Goal: Task Accomplishment & Management: Manage account settings

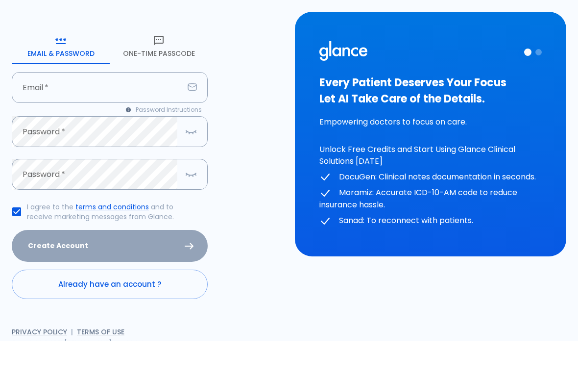
scroll to position [48, 0]
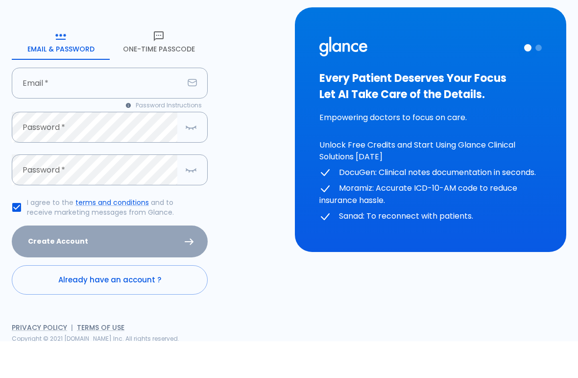
click at [156, 302] on link "Already have an account ?" at bounding box center [110, 316] width 196 height 29
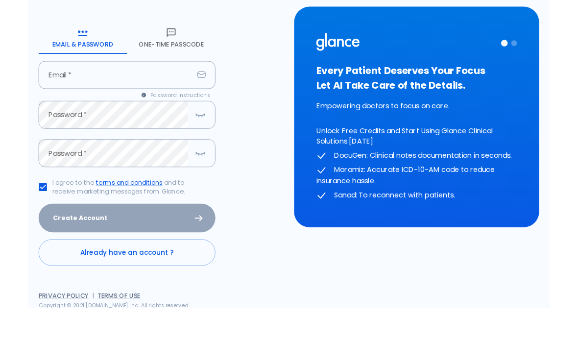
scroll to position [24, 0]
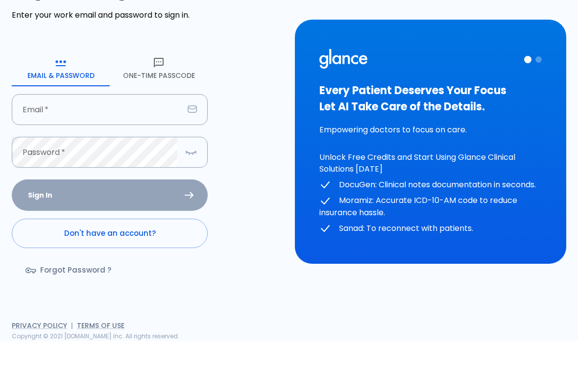
click at [128, 131] on input "Email   *" at bounding box center [98, 146] width 172 height 31
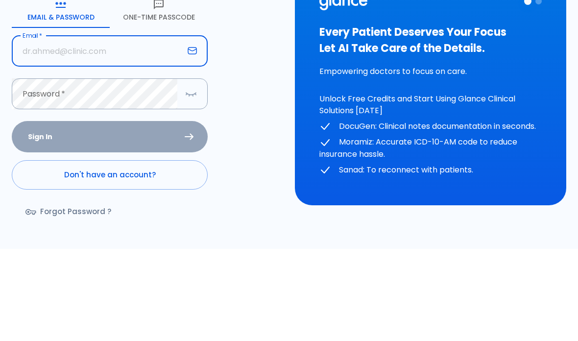
type input "[EMAIL_ADDRESS][DOMAIN_NAME]"
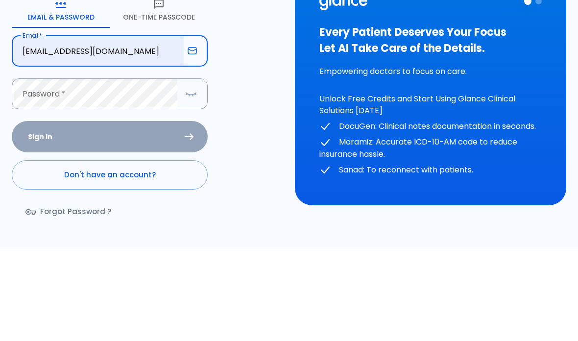
scroll to position [56, 0]
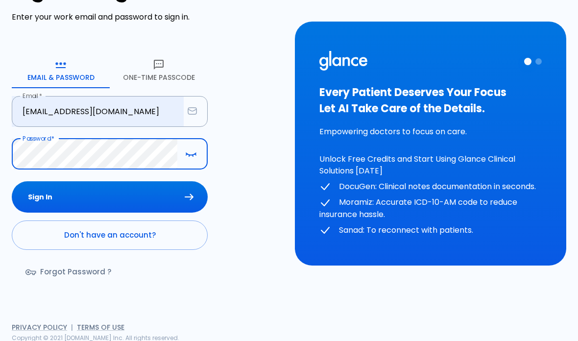
click at [56, 197] on button "Sign In" at bounding box center [110, 197] width 196 height 32
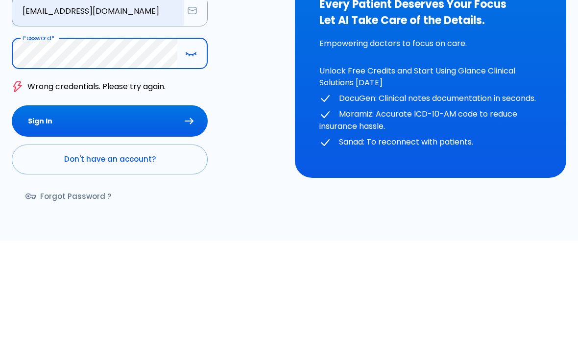
scroll to position [80, 0]
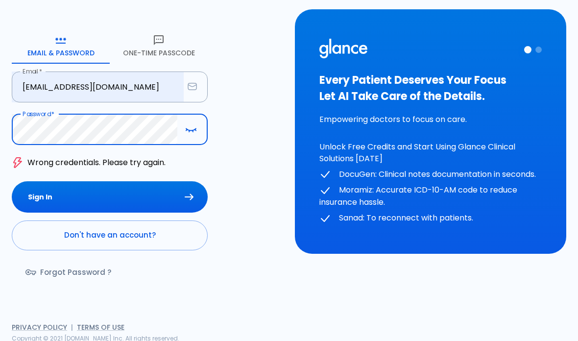
click at [181, 194] on button "Sign In" at bounding box center [110, 197] width 196 height 32
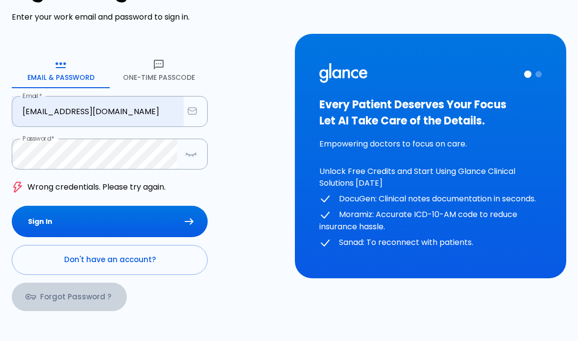
click at [99, 290] on link "Forgot Password ?" at bounding box center [69, 297] width 115 height 28
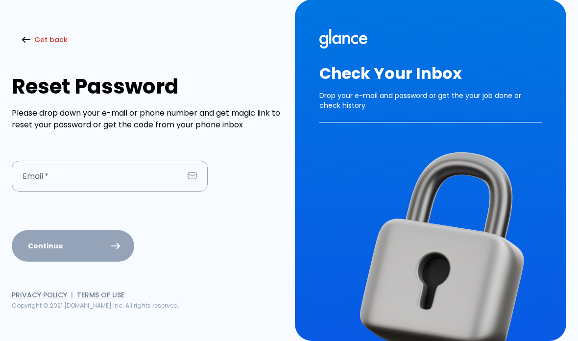
scroll to position [39, 0]
click at [141, 161] on input "Email   *" at bounding box center [98, 176] width 172 height 31
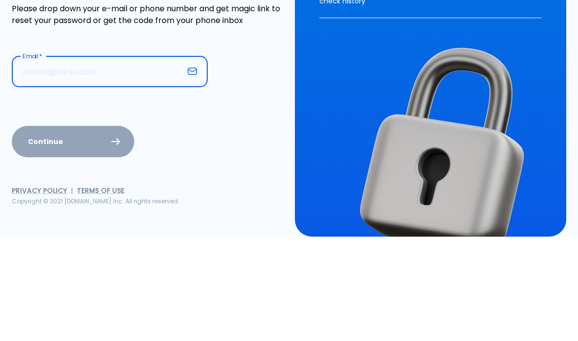
type input "[EMAIL_ADDRESS][DOMAIN_NAME]"
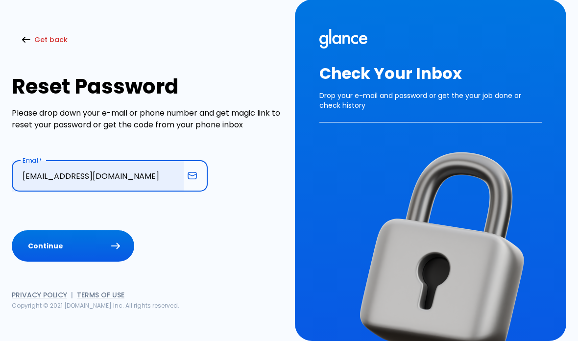
click at [105, 230] on button "Continue" at bounding box center [73, 246] width 123 height 32
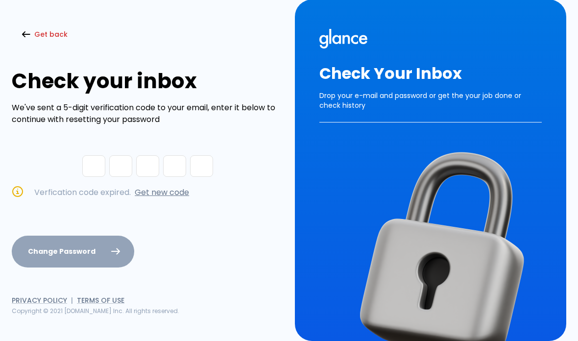
click at [171, 187] on link "Get new code" at bounding box center [162, 192] width 54 height 11
